Goal: Information Seeking & Learning: Learn about a topic

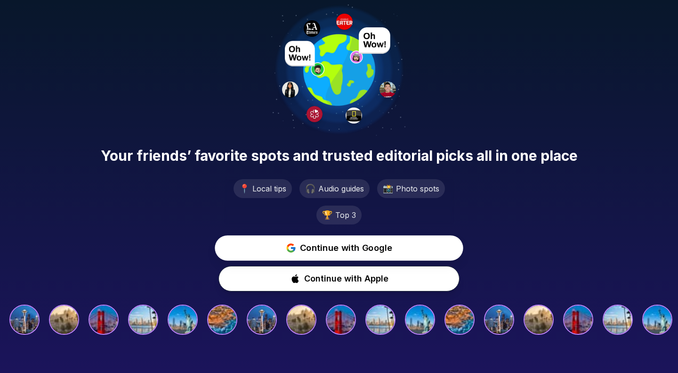
click at [301, 246] on span "Continue with Google" at bounding box center [346, 248] width 93 height 14
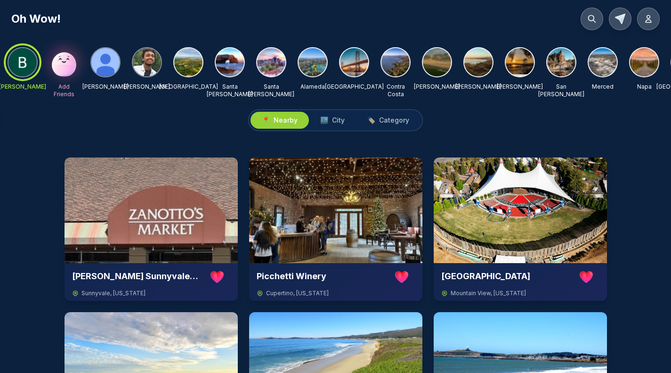
click at [232, 61] on img at bounding box center [230, 62] width 28 height 28
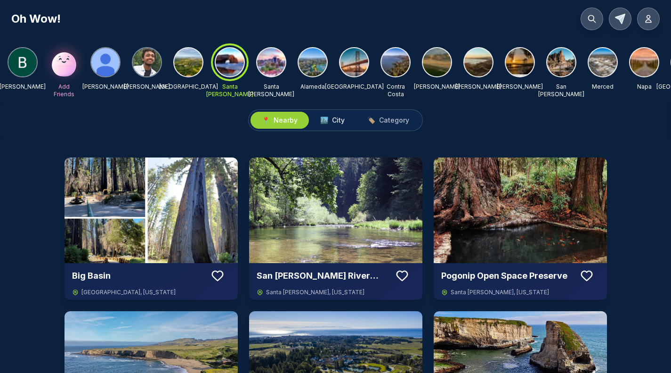
click at [332, 125] on span "🏙️ City" at bounding box center [332, 119] width 24 height 9
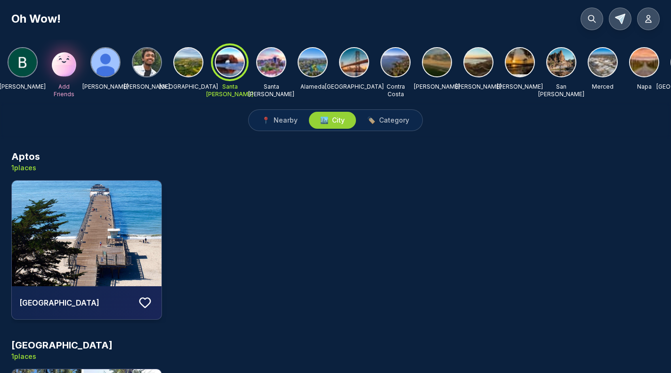
click at [274, 67] on img at bounding box center [271, 62] width 28 height 28
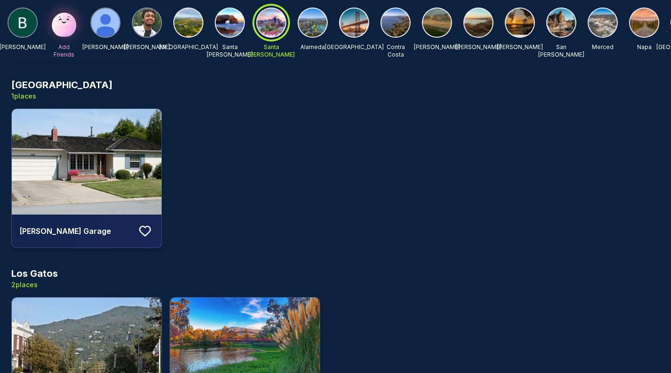
scroll to position [622, 0]
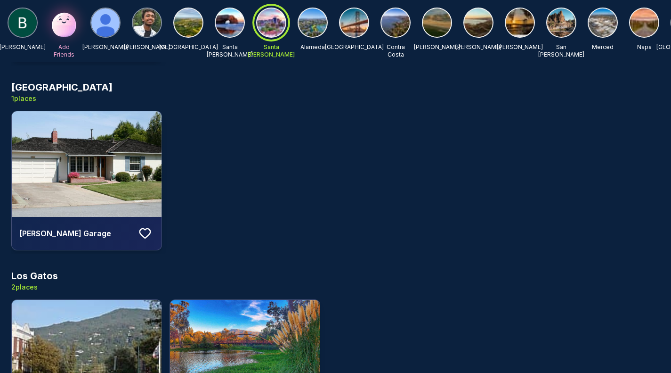
click at [119, 186] on img at bounding box center [87, 164] width 150 height 106
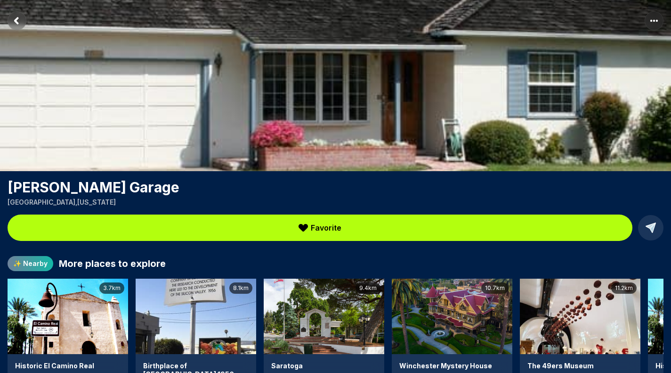
click at [16, 18] on icon "Return to previous page" at bounding box center [16, 20] width 3 height 5
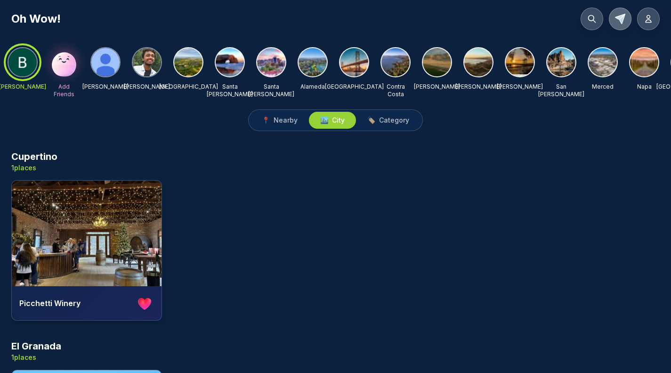
click at [624, 16] on icon at bounding box center [621, 19] width 10 height 10
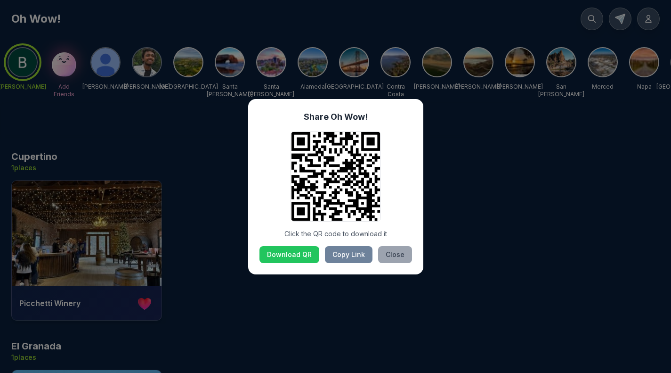
click at [403, 251] on button "Close" at bounding box center [395, 254] width 34 height 17
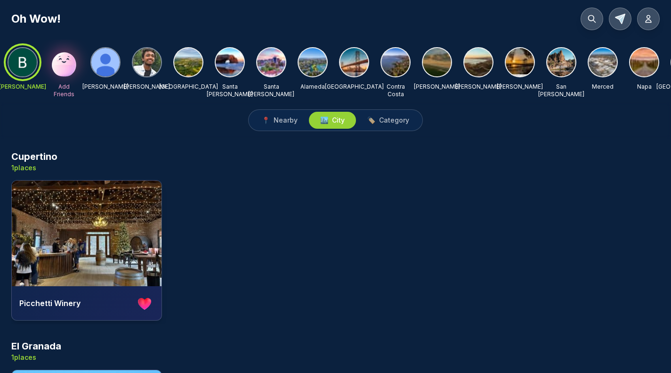
click at [158, 66] on img at bounding box center [147, 62] width 28 height 28
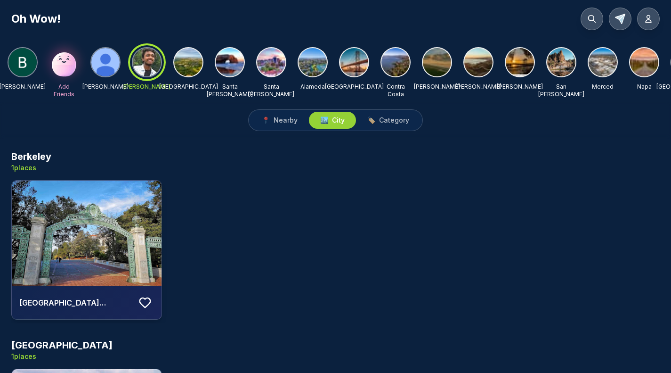
click at [151, 63] on div at bounding box center [147, 62] width 34 height 34
click at [147, 85] on p "[PERSON_NAME]" at bounding box center [146, 87] width 47 height 8
click at [287, 122] on button "📍 Nearby" at bounding box center [280, 120] width 58 height 17
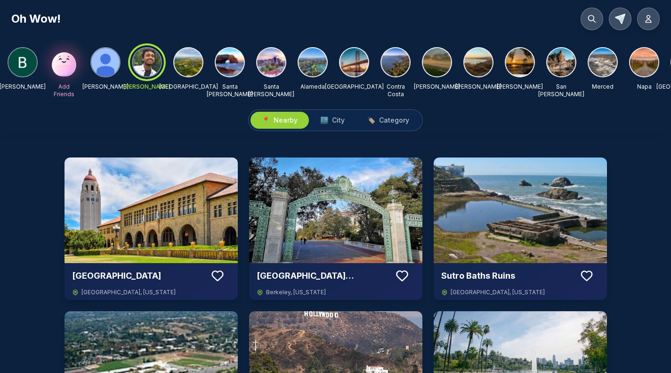
click at [152, 66] on div at bounding box center [147, 62] width 34 height 34
click at [220, 225] on img at bounding box center [151, 210] width 173 height 106
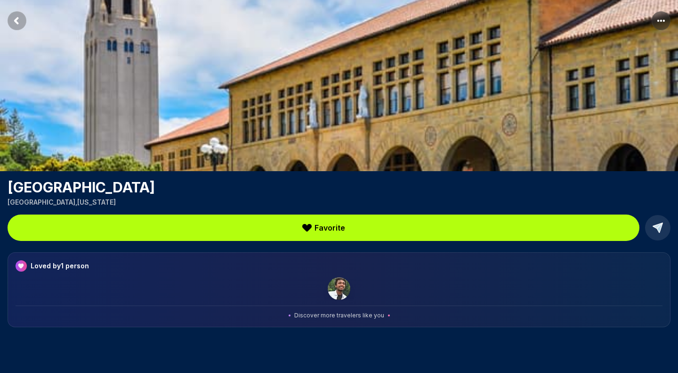
click at [19, 20] on rect "Return to previous page" at bounding box center [17, 20] width 19 height 19
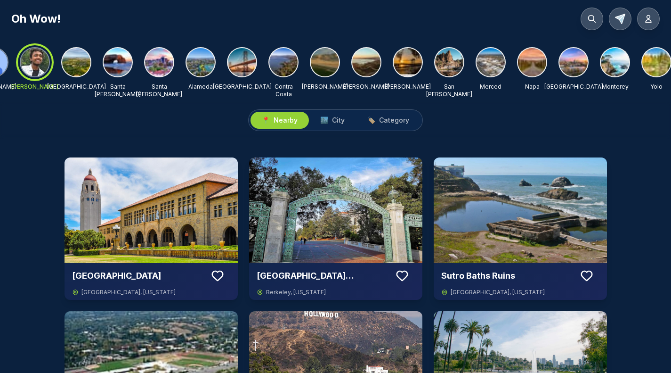
scroll to position [0, 130]
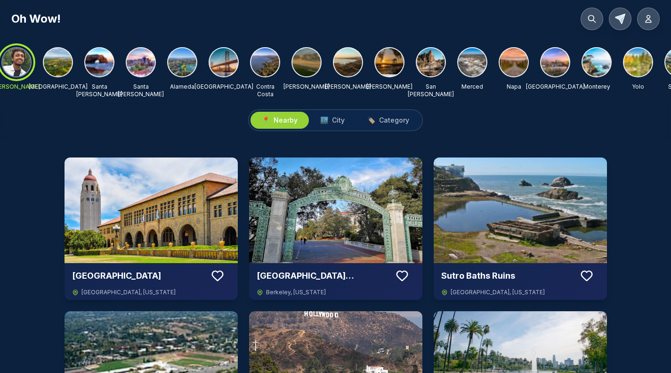
click at [390, 68] on img at bounding box center [389, 62] width 28 height 28
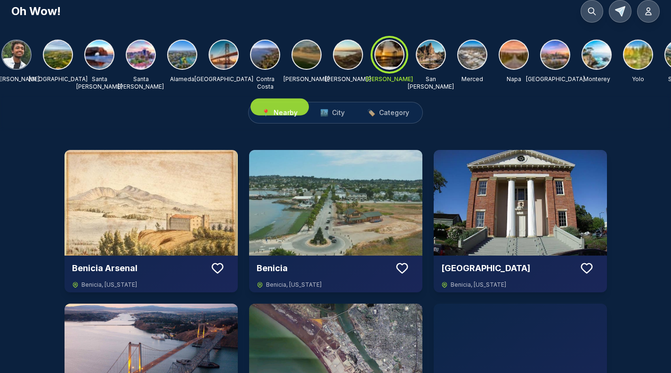
scroll to position [0, 0]
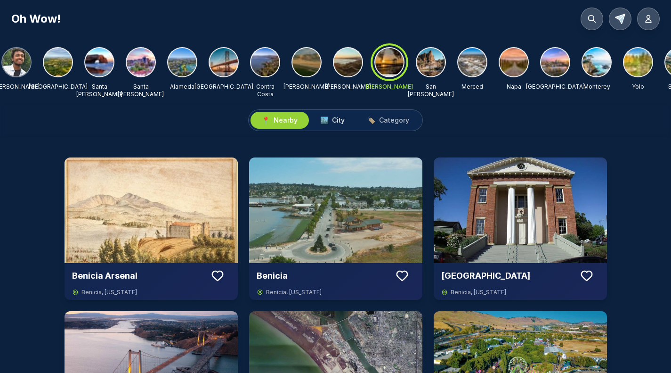
click at [339, 125] on span "City" at bounding box center [338, 119] width 13 height 9
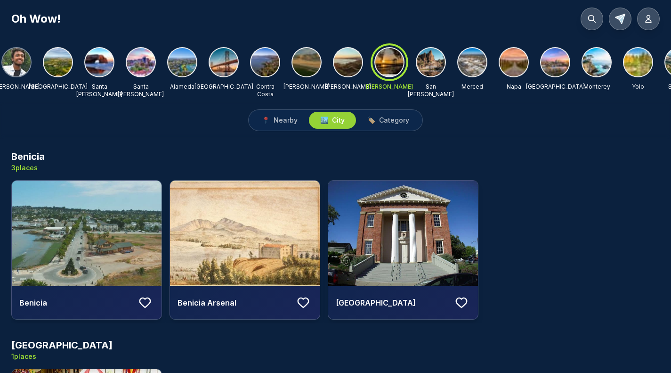
click at [432, 67] on img at bounding box center [431, 62] width 28 height 28
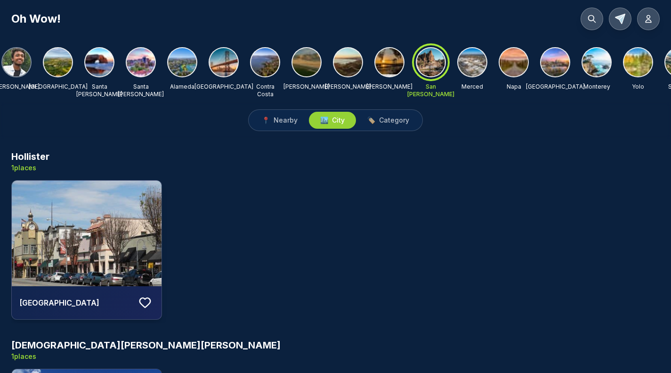
click at [115, 248] on img at bounding box center [87, 233] width 150 height 106
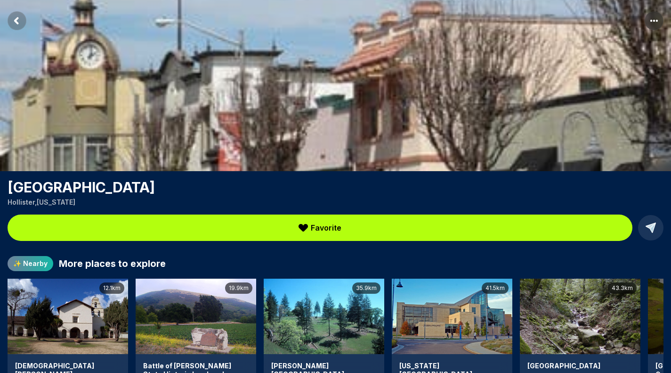
click at [20, 20] on rect "Return to previous page" at bounding box center [17, 20] width 19 height 19
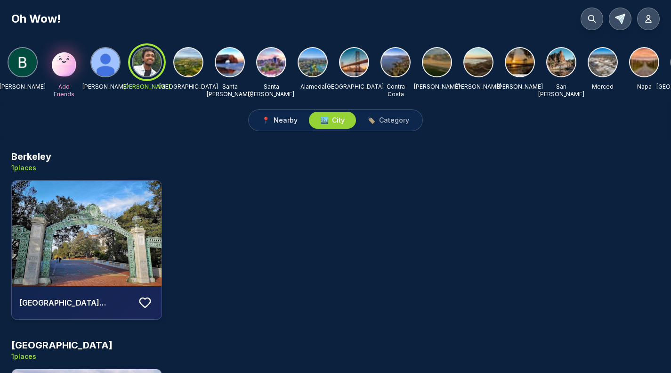
click at [279, 125] on span "Nearby" at bounding box center [286, 119] width 24 height 9
click at [290, 125] on span "Nearby" at bounding box center [286, 119] width 24 height 9
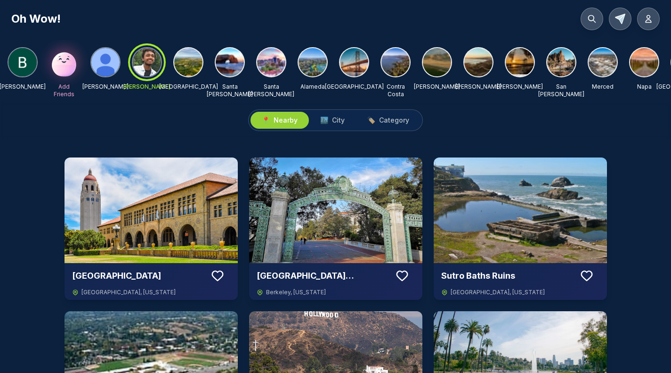
click at [37, 60] on div at bounding box center [23, 62] width 30 height 30
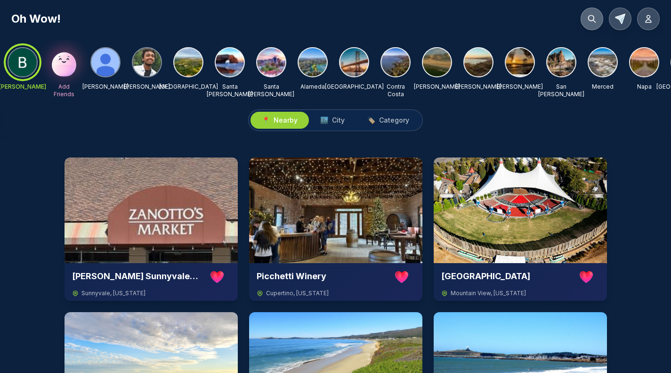
click at [594, 19] on icon at bounding box center [592, 19] width 7 height 7
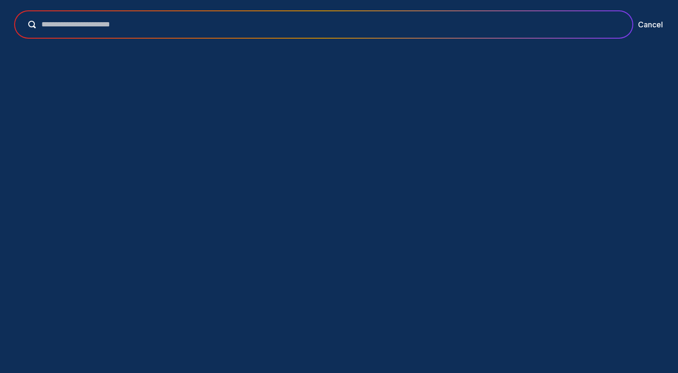
click at [381, 26] on input "text" at bounding box center [330, 24] width 589 height 11
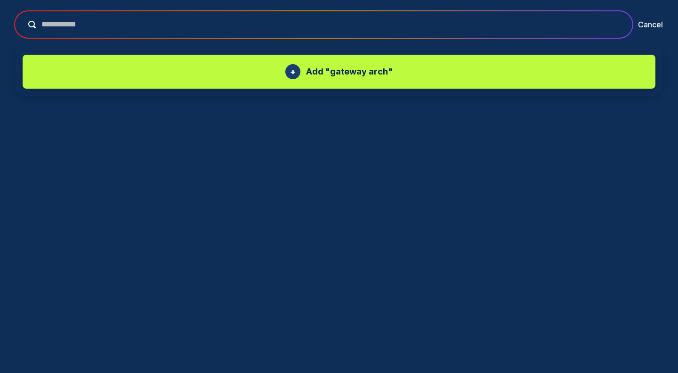
click at [23, 21] on button "submit" at bounding box center [29, 25] width 13 height 8
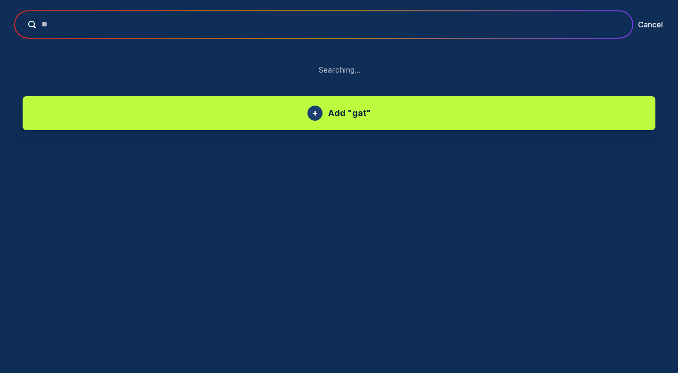
type input "*"
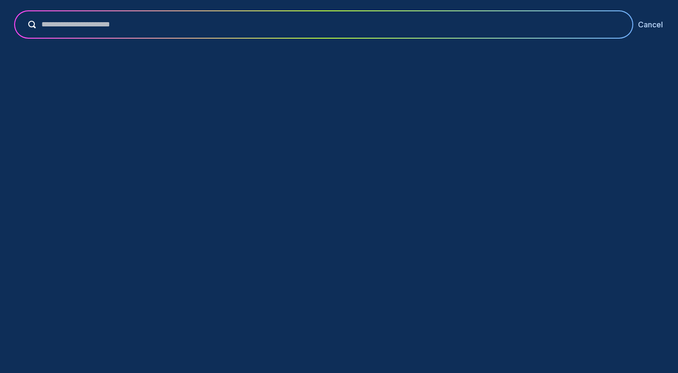
click at [656, 23] on button "Cancel" at bounding box center [650, 24] width 25 height 11
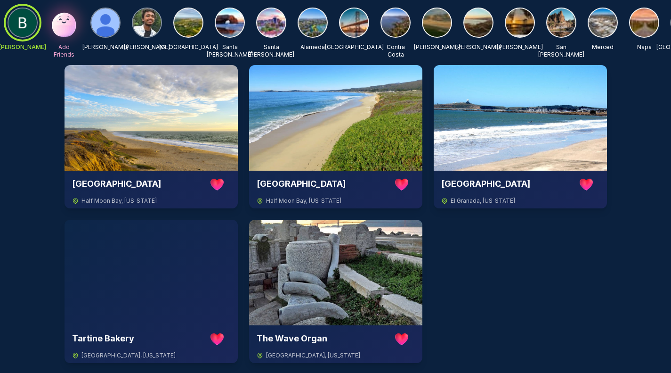
scroll to position [236, 0]
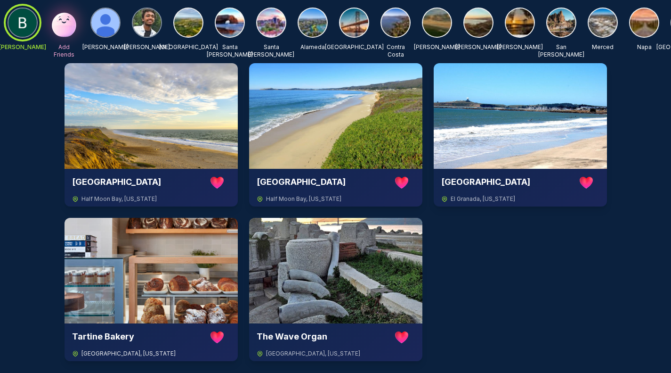
click at [139, 257] on img at bounding box center [151, 271] width 173 height 106
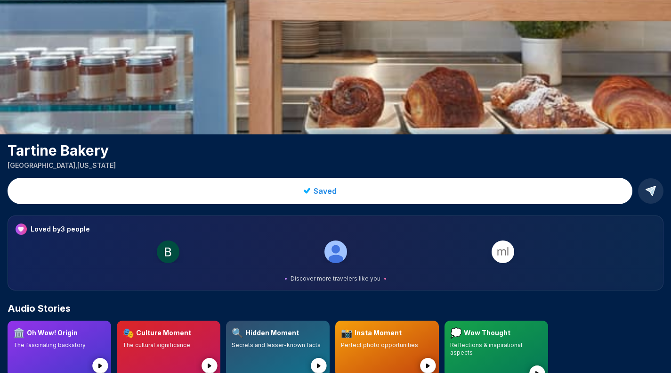
scroll to position [141, 0]
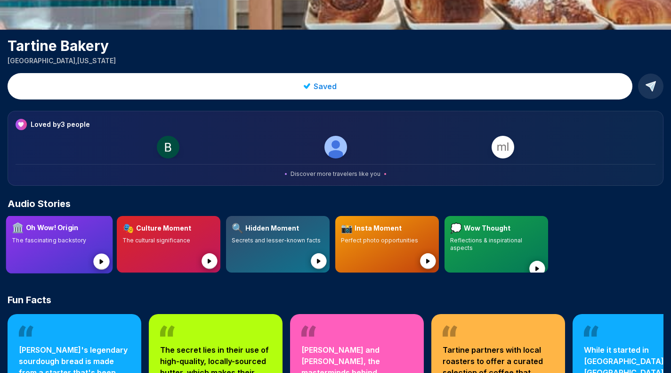
click at [101, 262] on icon at bounding box center [101, 261] width 4 height 5
click at [98, 260] on circle at bounding box center [101, 261] width 16 height 16
click at [210, 262] on icon at bounding box center [210, 261] width 4 height 5
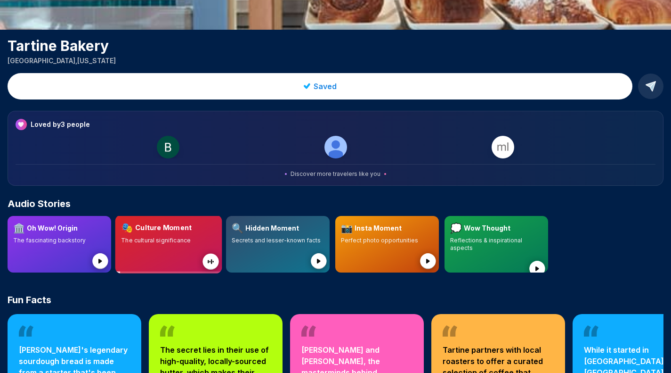
click at [210, 262] on circle at bounding box center [211, 261] width 16 height 16
click at [21, 197] on span "Audio Stories" at bounding box center [39, 203] width 63 height 13
click at [168, 150] on img at bounding box center [168, 147] width 23 height 23
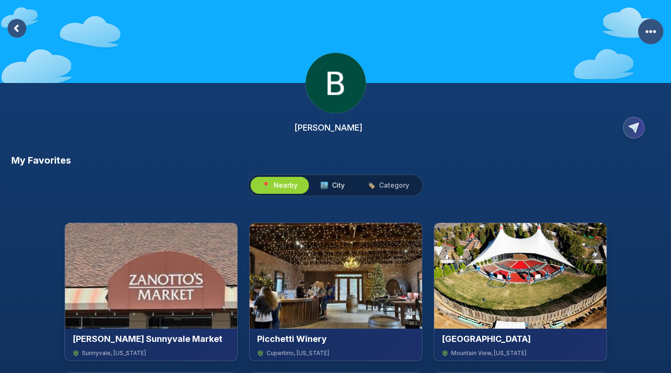
click at [340, 177] on button "🏙️ City" at bounding box center [332, 185] width 47 height 17
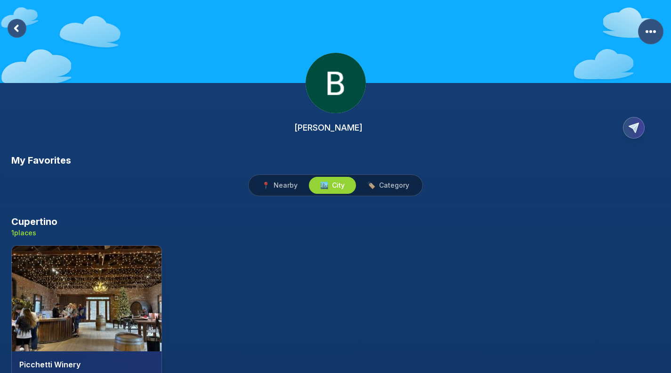
click at [334, 187] on span "City" at bounding box center [338, 184] width 13 height 9
click at [136, 269] on img at bounding box center [87, 298] width 150 height 106
click at [16, 22] on rect at bounding box center [17, 28] width 19 height 19
click at [17, 25] on icon at bounding box center [16, 27] width 3 height 5
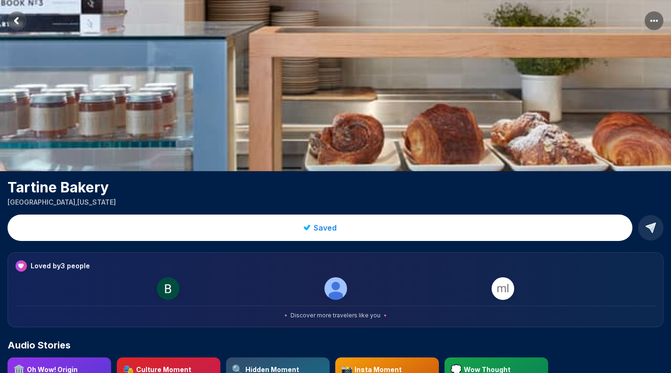
click at [13, 18] on rect "Return to previous page" at bounding box center [17, 20] width 19 height 19
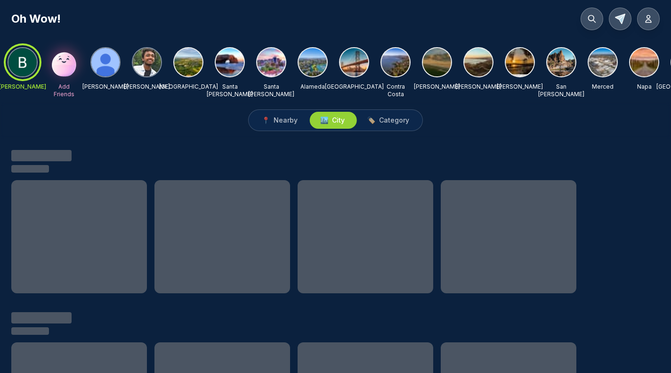
click at [361, 68] on img at bounding box center [354, 62] width 28 height 28
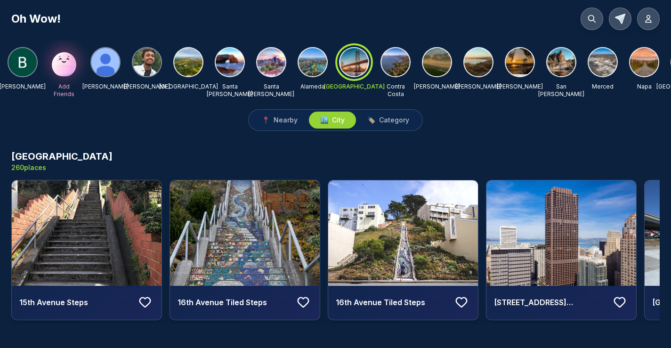
drag, startPoint x: 12, startPoint y: 176, endPoint x: 53, endPoint y: 175, distance: 41.0
click at [53, 172] on p "260 places" at bounding box center [61, 167] width 101 height 9
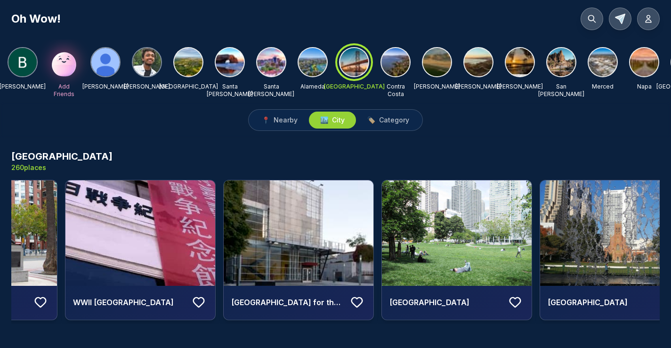
scroll to position [0, 40499]
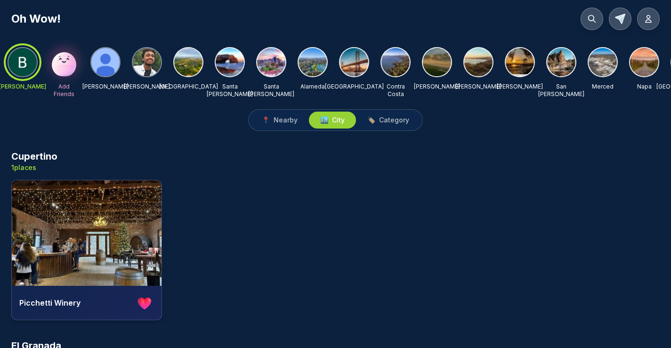
click at [353, 64] on img at bounding box center [354, 62] width 28 height 28
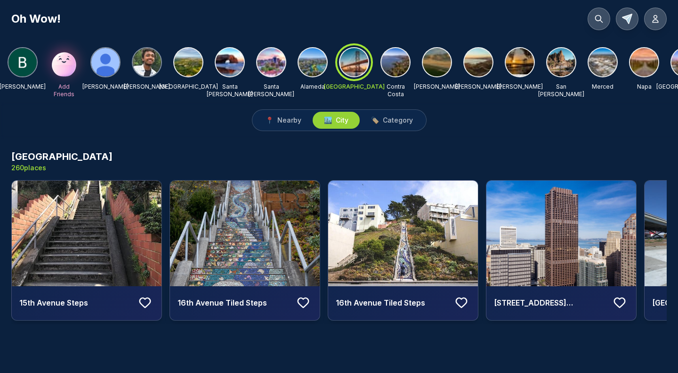
click at [291, 118] on div "📍 Nearby 🏙️ City 🏷️ Category" at bounding box center [339, 120] width 175 height 22
click at [287, 125] on span "Nearby" at bounding box center [289, 119] width 24 height 9
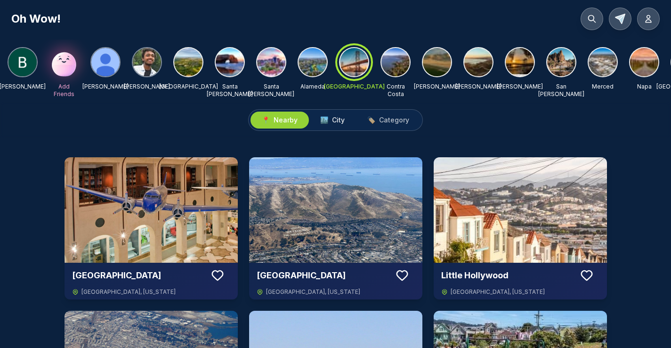
click at [335, 125] on span "City" at bounding box center [338, 119] width 13 height 9
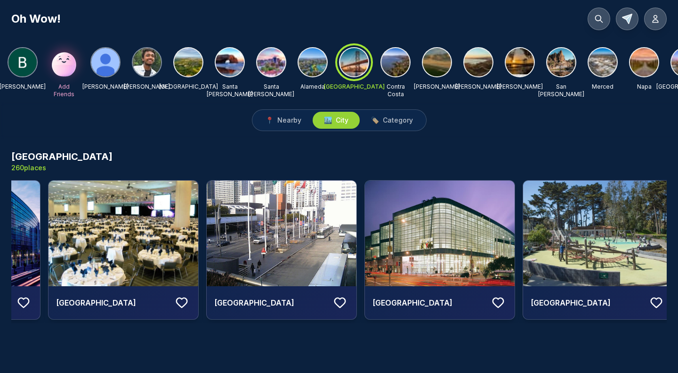
scroll to position [0, 21543]
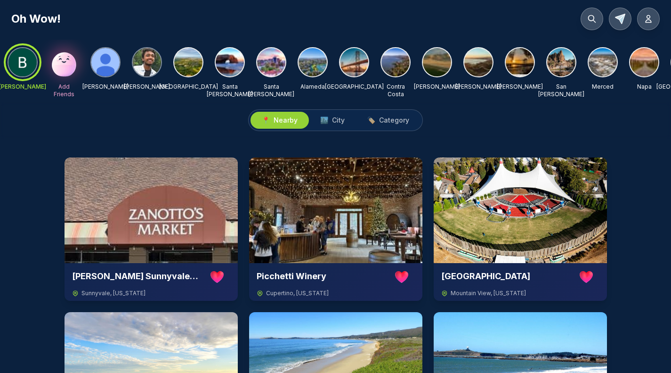
click at [455, 139] on div "📍 Nearby 🏙️ City 🏷️ Category" at bounding box center [335, 120] width 671 height 37
click at [96, 139] on div "📍 Nearby 🏙️ City 🏷️ Category" at bounding box center [335, 120] width 671 height 37
